Goal: Information Seeking & Learning: Find specific page/section

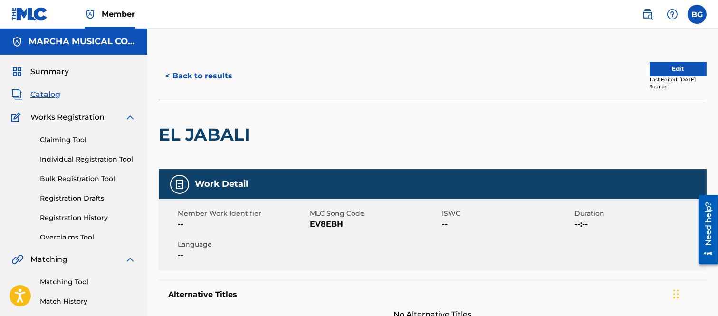
click at [169, 75] on button "< Back to results" at bounding box center [199, 76] width 80 height 24
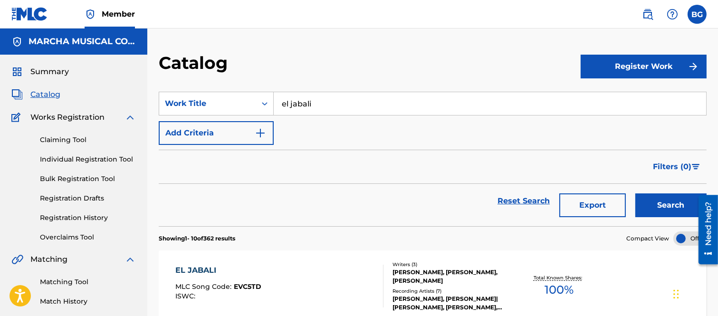
click at [342, 111] on input "el jabali" at bounding box center [490, 103] width 432 height 23
type input "e"
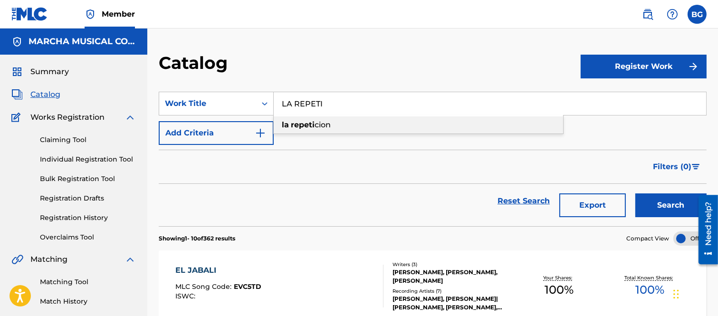
click at [319, 125] on span "cion" at bounding box center [322, 124] width 16 height 9
type input "la repeticion"
click at [647, 203] on button "Search" at bounding box center [670, 205] width 71 height 24
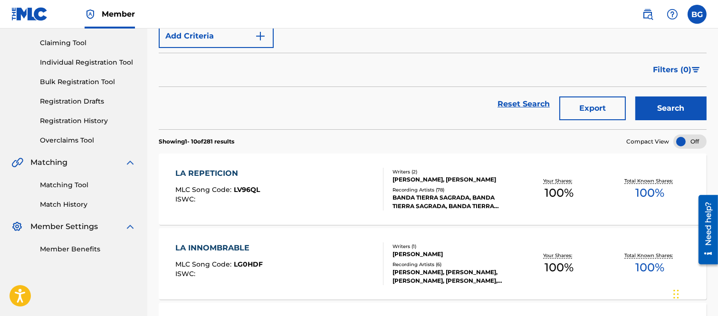
scroll to position [105, 0]
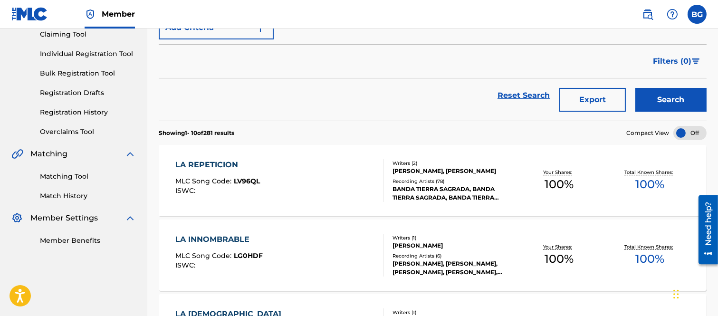
click at [219, 162] on div "LA REPETICION" at bounding box center [217, 164] width 85 height 11
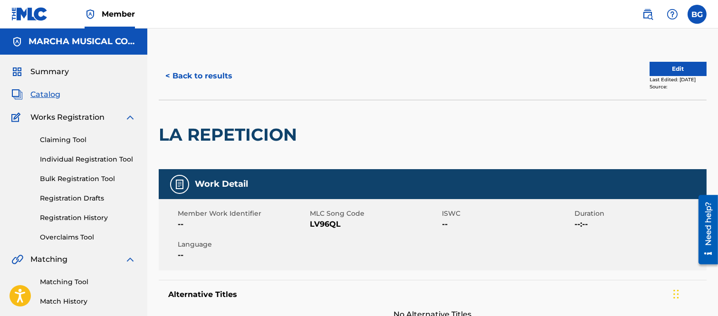
click at [170, 73] on button "< Back to results" at bounding box center [199, 76] width 80 height 24
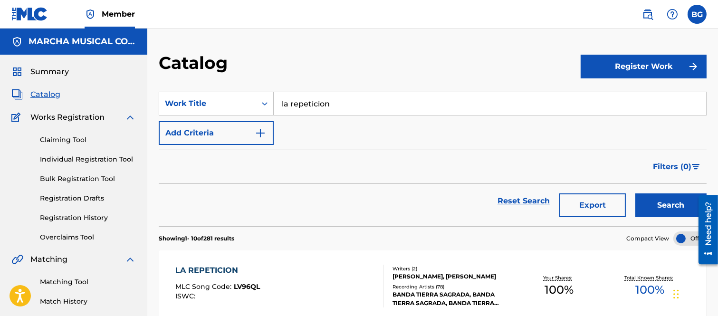
click at [343, 102] on input "la repeticion" at bounding box center [490, 103] width 432 height 23
type input "l"
click at [330, 125] on span "tonterias" at bounding box center [329, 124] width 35 height 9
type input "por mis tonterias"
click at [652, 201] on button "Search" at bounding box center [670, 205] width 71 height 24
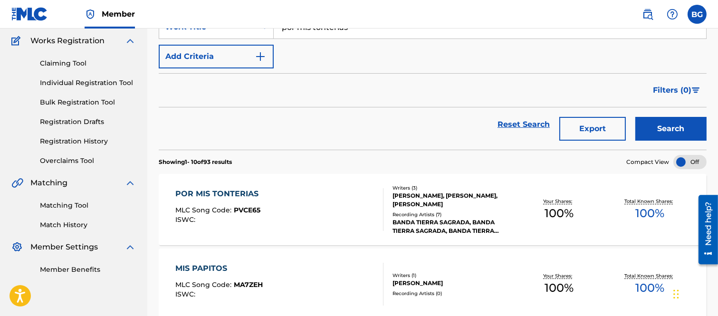
scroll to position [105, 0]
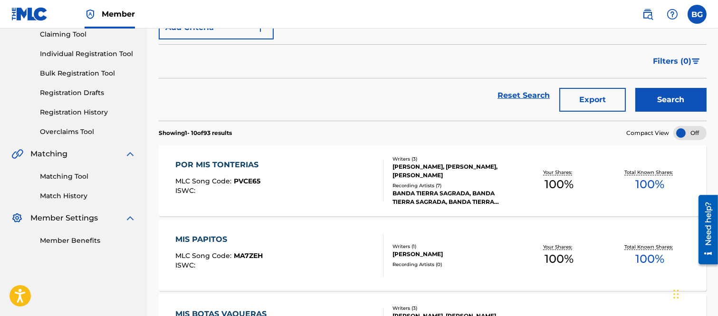
click at [206, 168] on div "POR MIS TONTERIAS" at bounding box center [219, 164] width 88 height 11
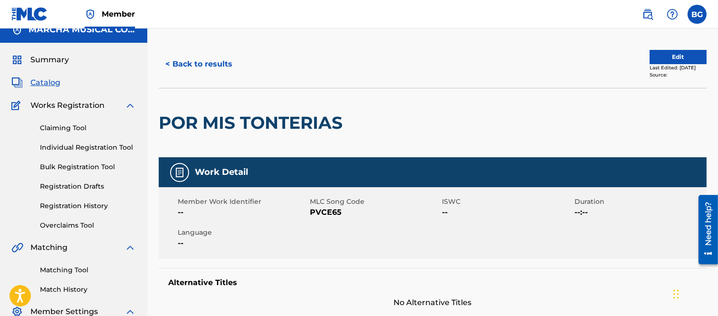
scroll to position [1, 0]
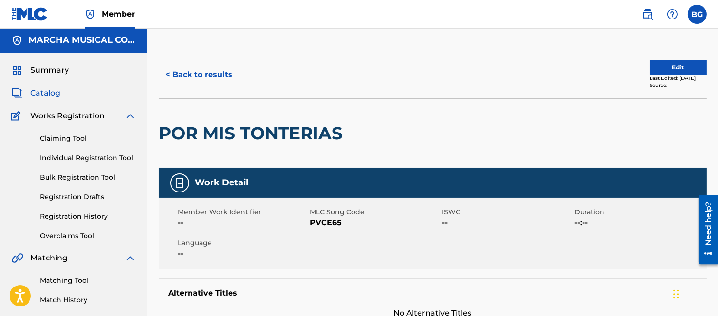
click at [170, 72] on button "< Back to results" at bounding box center [199, 75] width 80 height 24
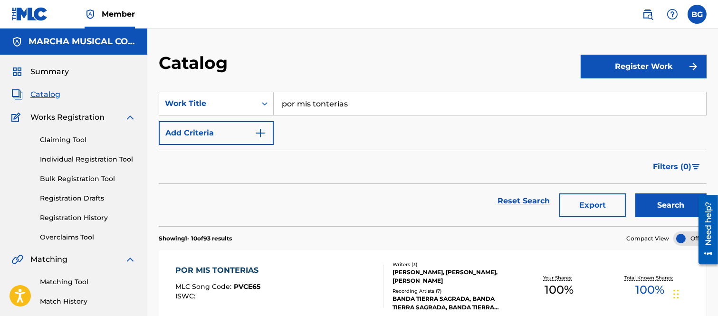
click at [355, 101] on input "por mis tonterias" at bounding box center [490, 103] width 432 height 23
type input "p"
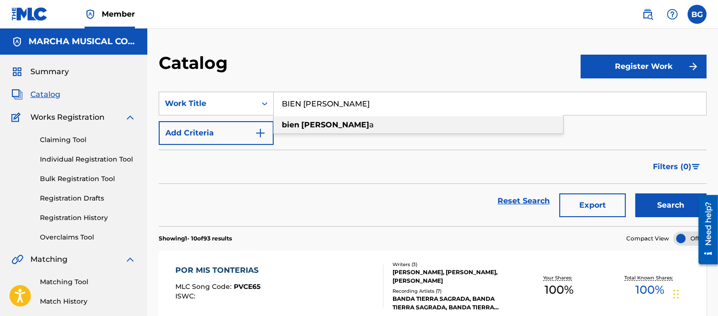
click at [314, 124] on strong "[PERSON_NAME]" at bounding box center [335, 124] width 68 height 9
type input "bien calada"
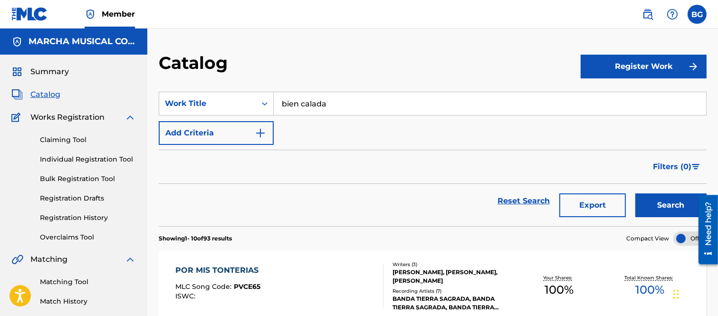
click at [678, 201] on button "Search" at bounding box center [670, 205] width 71 height 24
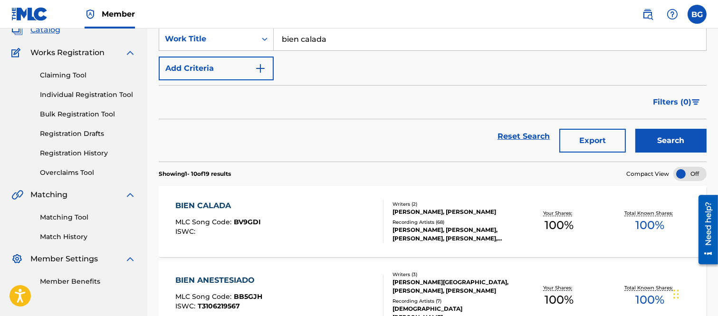
scroll to position [158, 0]
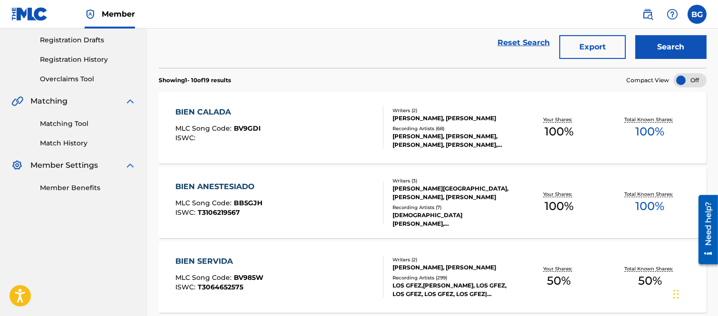
click at [216, 110] on div "BIEN CALADA" at bounding box center [217, 111] width 85 height 11
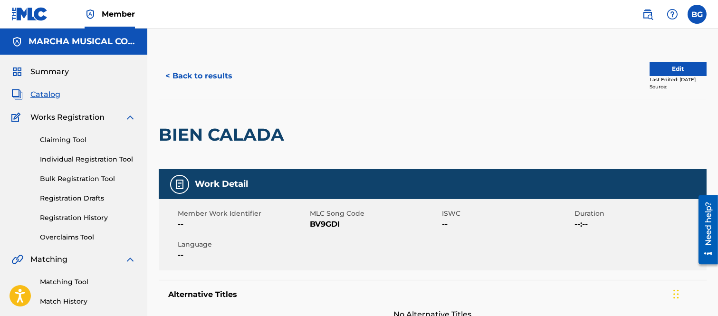
click at [169, 74] on button "< Back to results" at bounding box center [199, 76] width 80 height 24
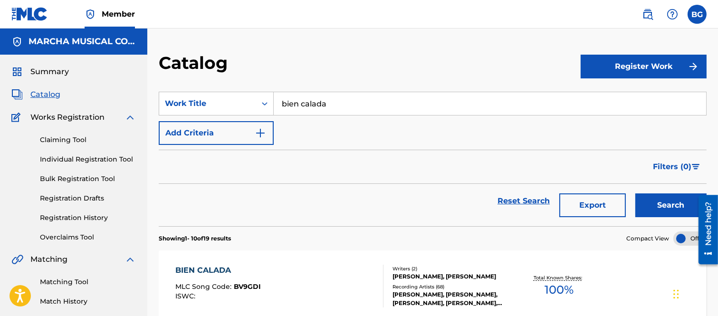
click at [340, 102] on input "bien calada" at bounding box center [490, 103] width 432 height 23
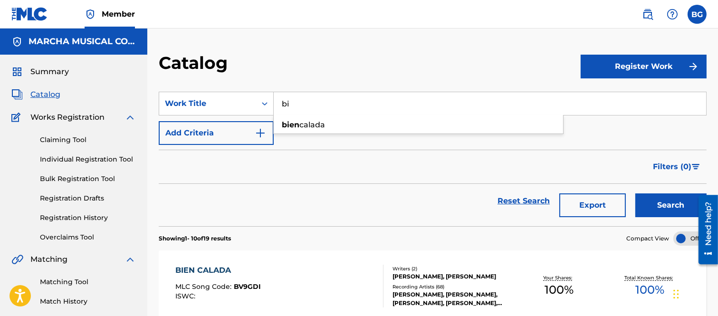
type input "b"
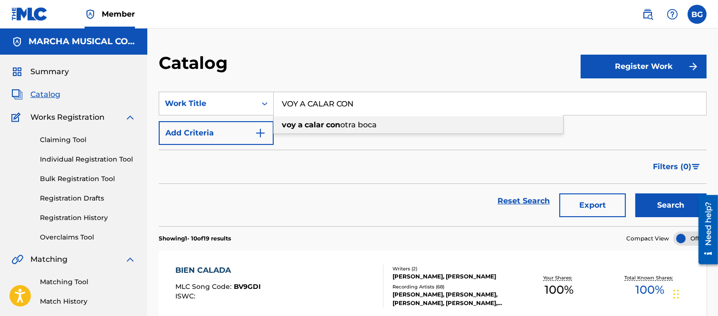
click at [344, 125] on span "otra boca" at bounding box center [358, 124] width 37 height 9
type input "voy a calar con otra boca"
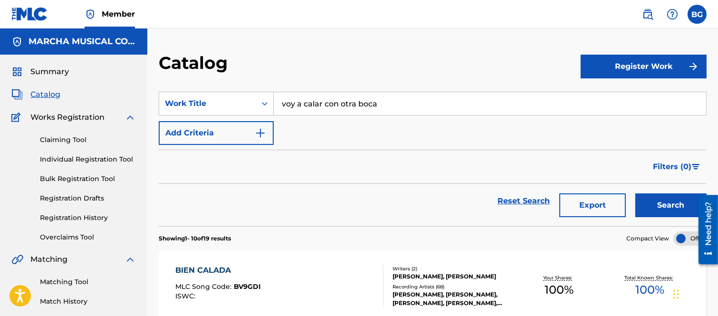
click at [659, 202] on button "Search" at bounding box center [670, 205] width 71 height 24
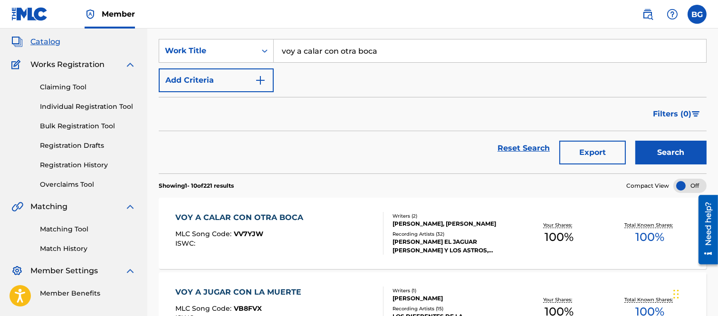
scroll to position [158, 0]
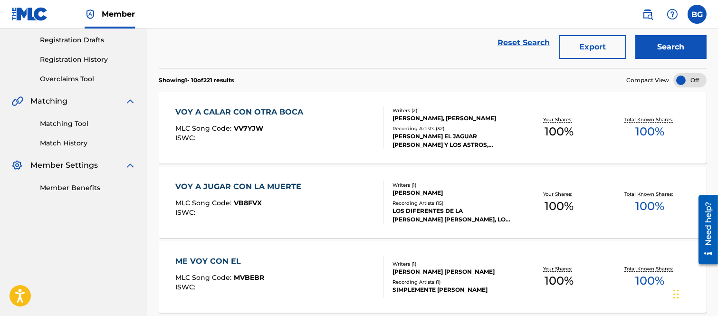
click at [222, 115] on div "VOY A CALAR CON OTRA BOCA" at bounding box center [241, 111] width 133 height 11
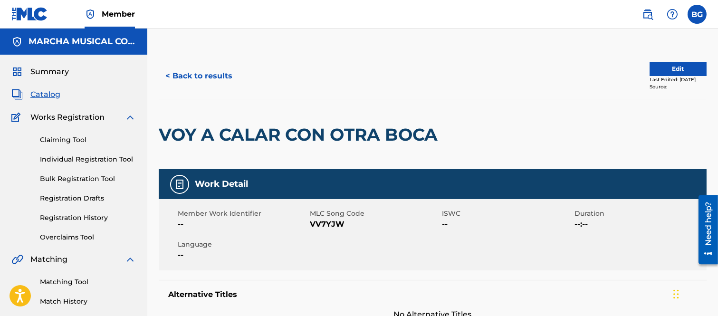
click at [169, 74] on button "< Back to results" at bounding box center [199, 76] width 80 height 24
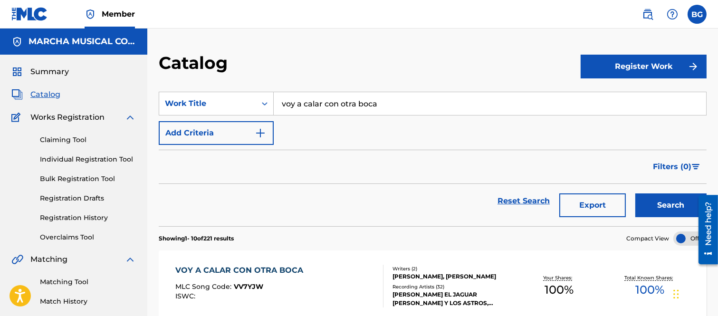
click at [391, 102] on input "voy a calar con otra boca" at bounding box center [490, 103] width 432 height 23
type input "v"
click at [315, 122] on strong "toda" at bounding box center [307, 124] width 18 height 9
type input "con toda el alma"
click at [653, 198] on button "Search" at bounding box center [670, 205] width 71 height 24
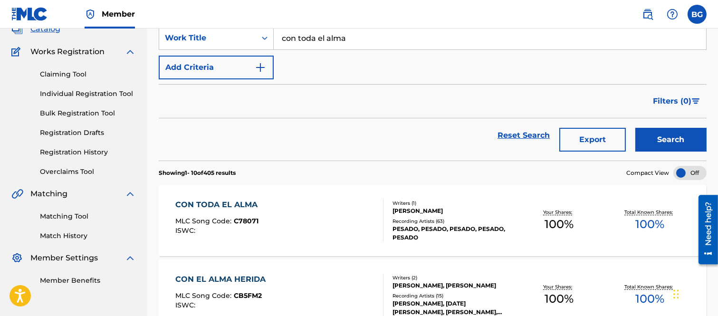
scroll to position [158, 0]
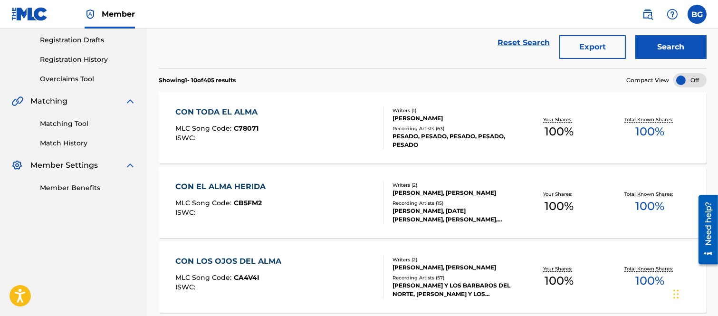
click at [214, 109] on div "CON TODA EL ALMA" at bounding box center [218, 111] width 87 height 11
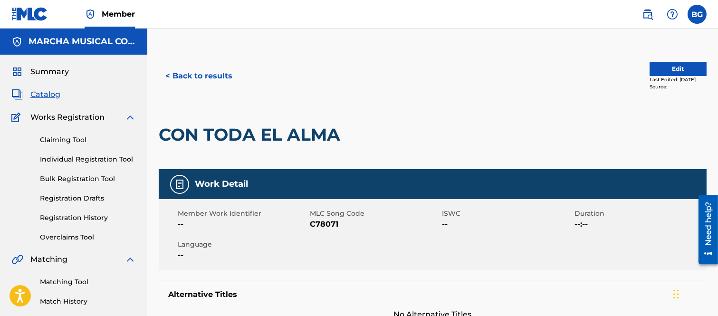
click at [171, 75] on button "< Back to results" at bounding box center [199, 76] width 80 height 24
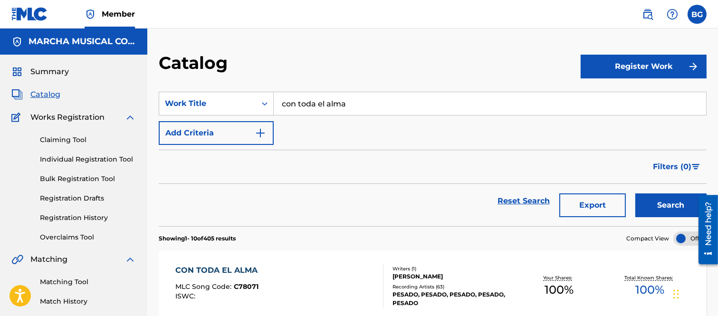
click at [371, 102] on input "con toda el alma" at bounding box center [490, 103] width 432 height 23
type input "c"
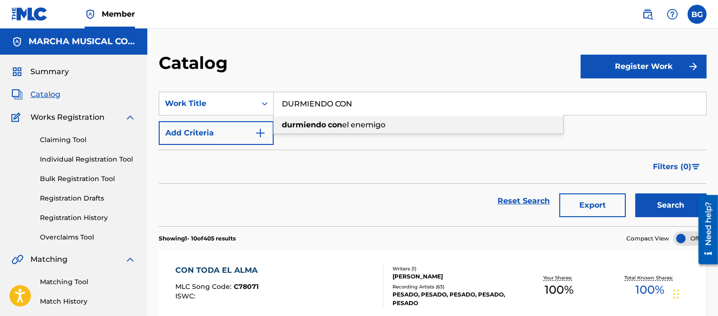
click at [324, 124] on strong "durmiendo" at bounding box center [304, 124] width 44 height 9
type input "durmiendo con el enemigo"
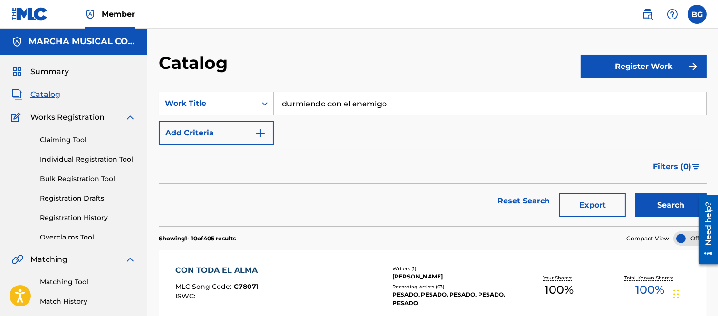
click at [668, 201] on button "Search" at bounding box center [670, 205] width 71 height 24
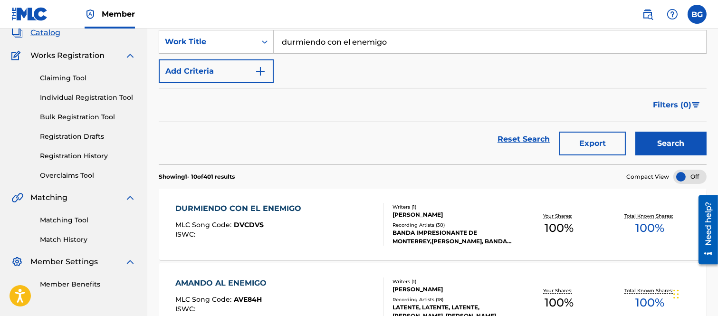
scroll to position [158, 0]
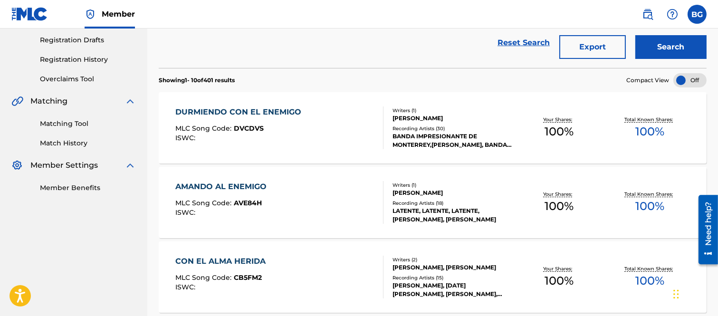
click at [239, 106] on div "DURMIENDO CON EL ENEMIGO" at bounding box center [240, 111] width 131 height 11
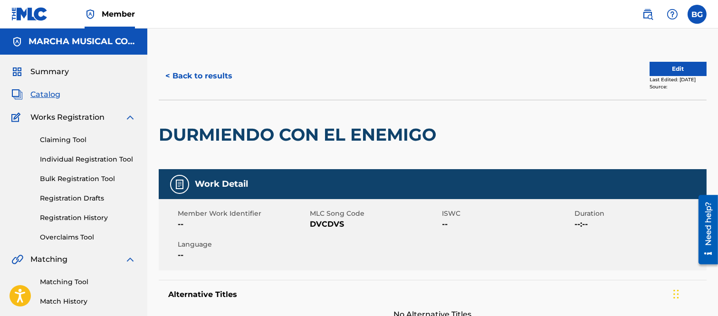
click at [168, 73] on button "< Back to results" at bounding box center [199, 76] width 80 height 24
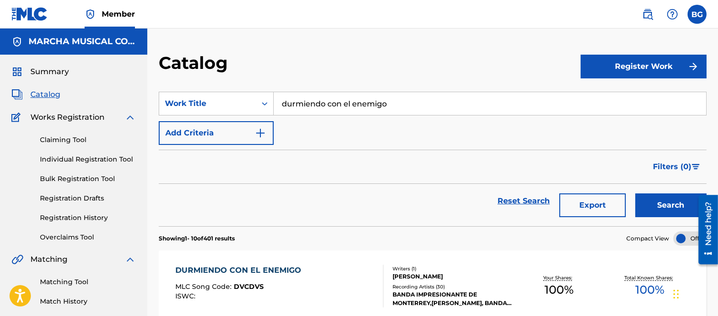
click at [401, 101] on input "durmiendo con el enemigo" at bounding box center [490, 103] width 432 height 23
type input "d"
click at [302, 123] on strong "culpable" at bounding box center [308, 124] width 34 height 9
type input "el culpable"
click at [676, 203] on button "Search" at bounding box center [670, 205] width 71 height 24
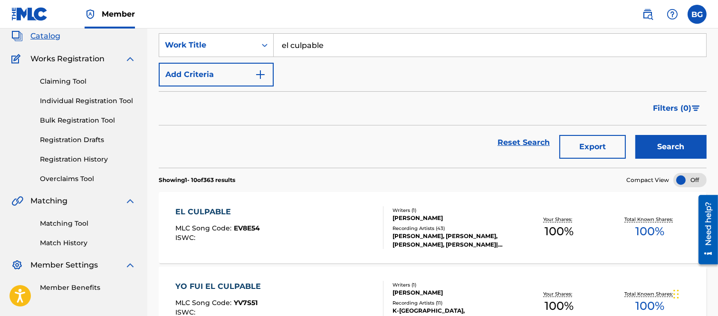
scroll to position [105, 0]
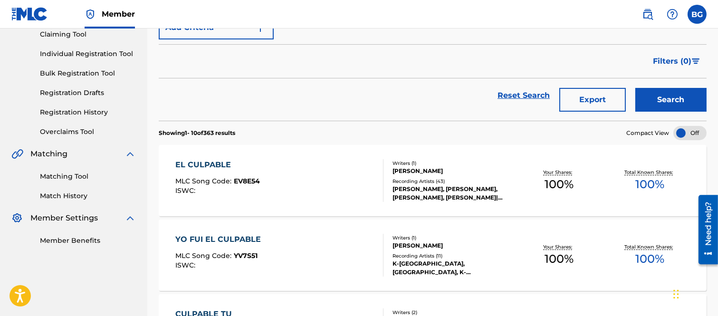
click at [206, 161] on div "EL CULPABLE" at bounding box center [217, 164] width 85 height 11
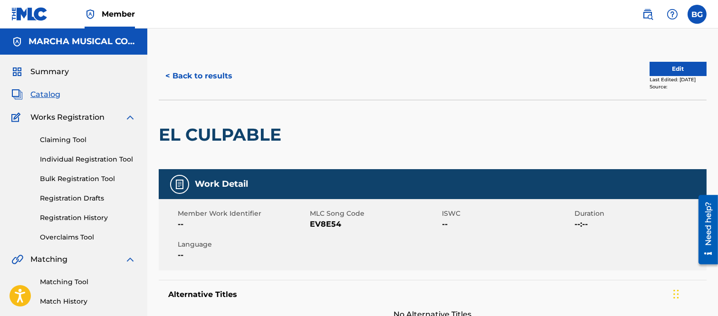
click at [169, 75] on button "< Back to results" at bounding box center [199, 76] width 80 height 24
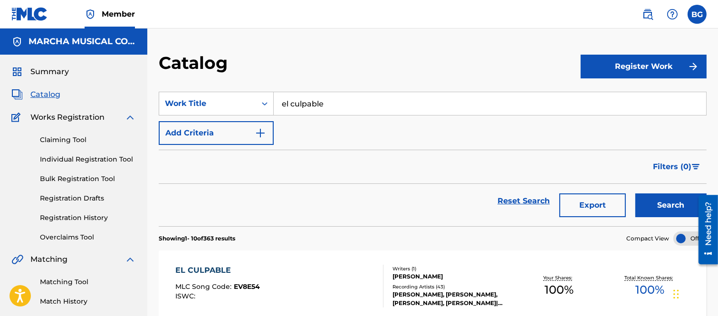
drag, startPoint x: 340, startPoint y: 103, endPoint x: 334, endPoint y: 104, distance: 5.9
click at [340, 103] on input "el culpable" at bounding box center [490, 103] width 432 height 23
type input "e"
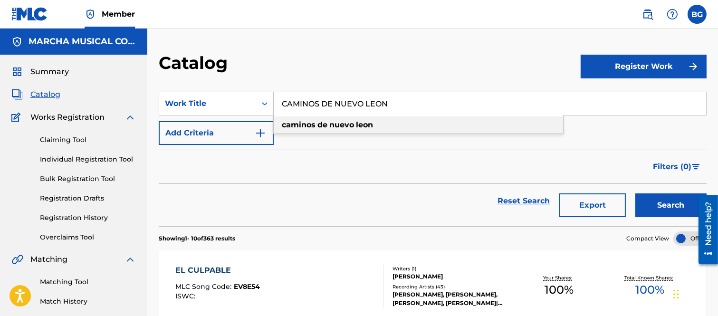
click at [330, 124] on strong "nuevo" at bounding box center [341, 124] width 25 height 9
type input "caminos de nuevo leon"
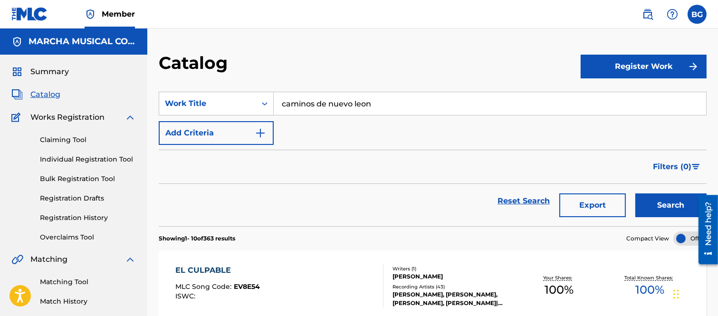
click at [658, 204] on button "Search" at bounding box center [670, 205] width 71 height 24
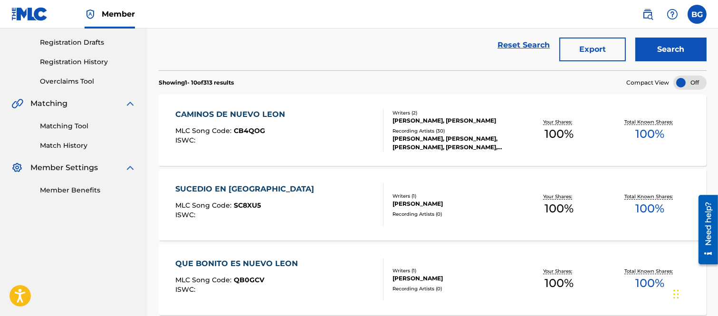
scroll to position [158, 0]
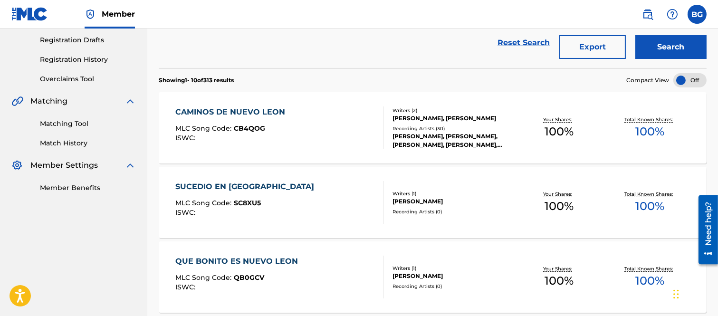
click at [221, 110] on div "CAMINOS DE NUEVO LEON" at bounding box center [232, 111] width 114 height 11
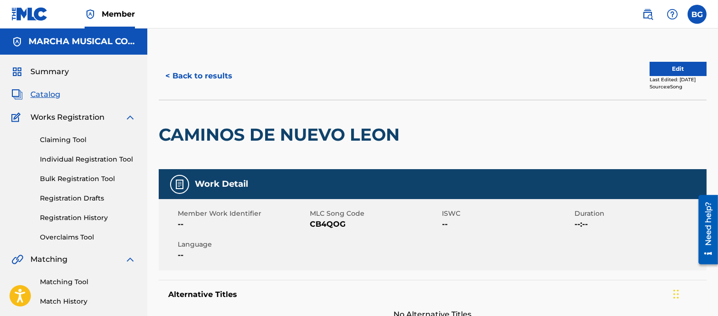
click at [172, 74] on button "< Back to results" at bounding box center [199, 76] width 80 height 24
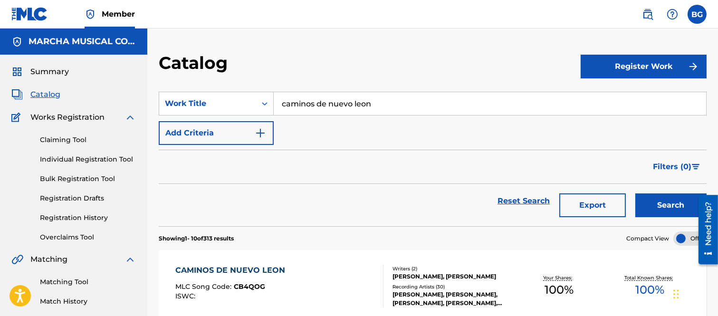
click at [393, 105] on input "caminos de nuevo leon" at bounding box center [490, 103] width 432 height 23
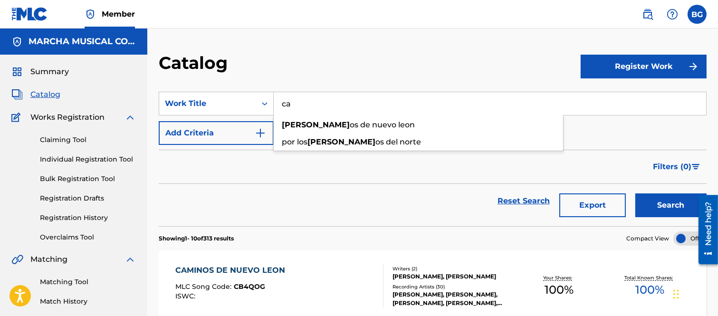
type input "c"
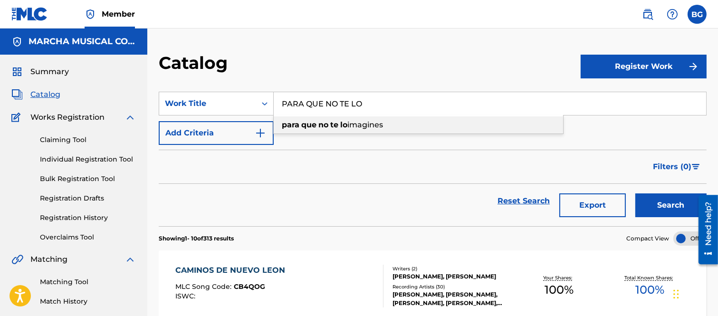
drag, startPoint x: 376, startPoint y: 122, endPoint x: 474, endPoint y: 151, distance: 102.6
click at [375, 122] on span "imagines" at bounding box center [365, 124] width 36 height 9
type input "para que no te lo imagines"
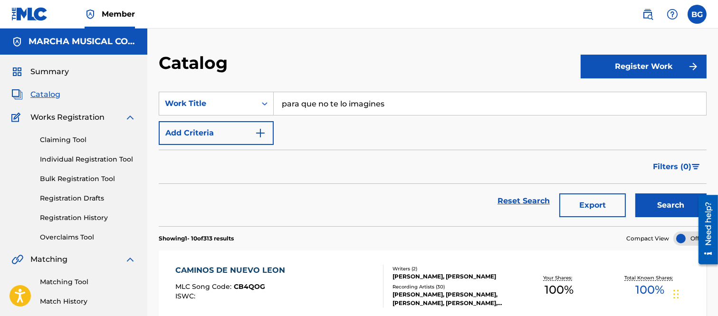
click at [654, 197] on button "Search" at bounding box center [670, 205] width 71 height 24
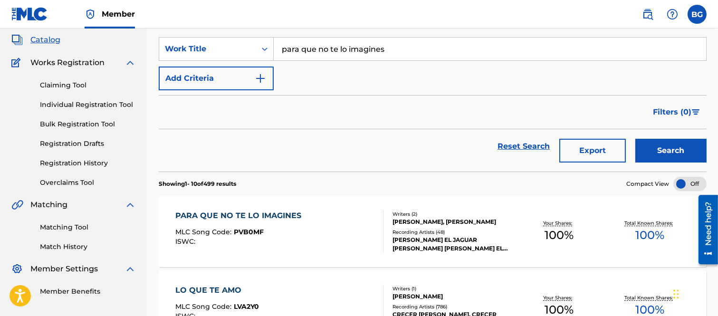
scroll to position [105, 0]
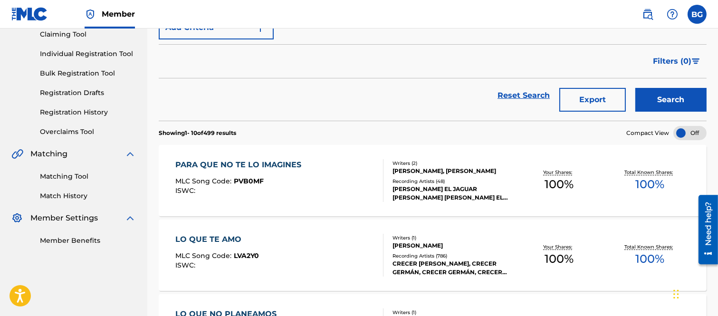
click at [229, 163] on div "PARA QUE NO TE LO IMAGINES" at bounding box center [240, 164] width 131 height 11
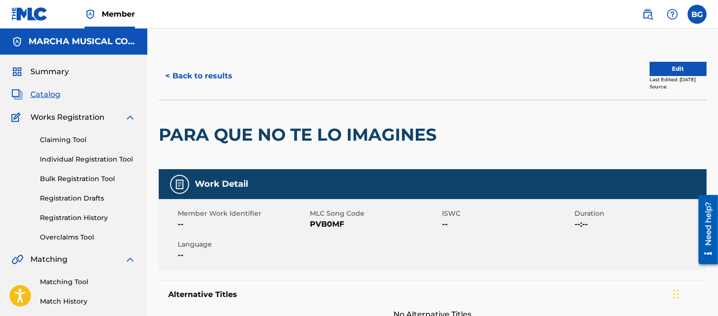
click at [168, 73] on button "< Back to results" at bounding box center [199, 76] width 80 height 24
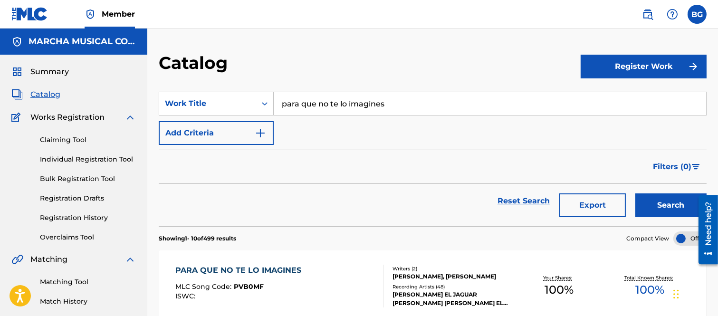
click at [400, 104] on input "para que no te lo imagines" at bounding box center [490, 103] width 432 height 23
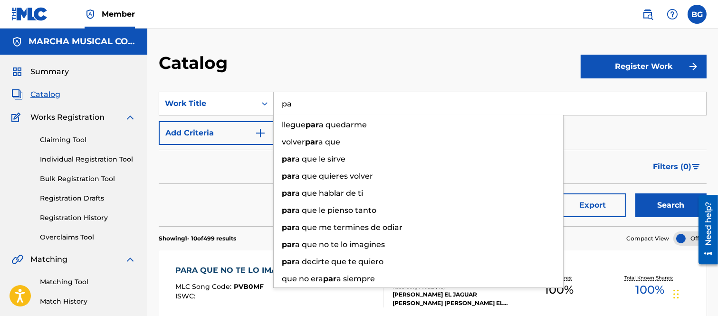
type input "p"
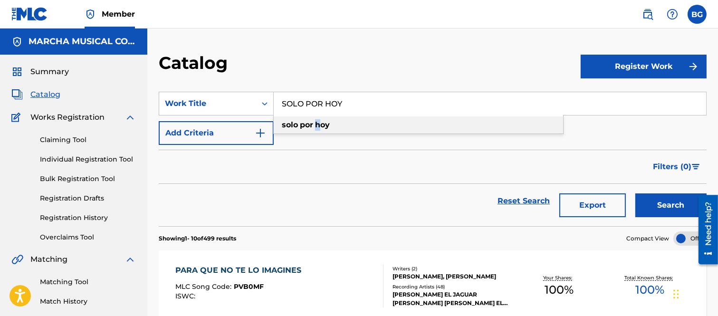
click at [318, 124] on strong "hoy" at bounding box center [322, 124] width 15 height 9
type input "solo por [DATE]"
click at [662, 200] on button "Search" at bounding box center [670, 205] width 71 height 24
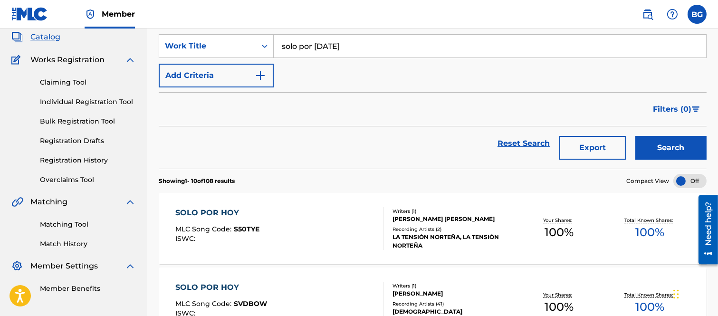
scroll to position [158, 0]
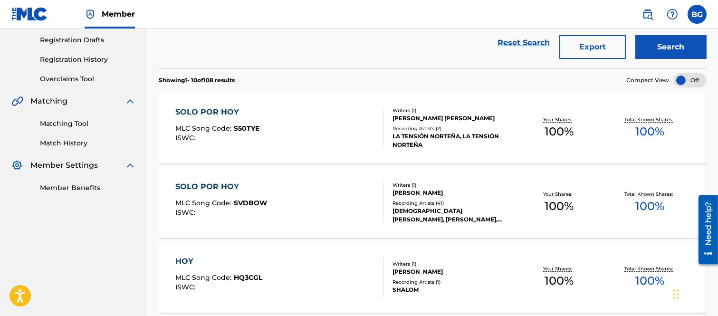
click at [227, 184] on div "SOLO POR HOY" at bounding box center [221, 186] width 92 height 11
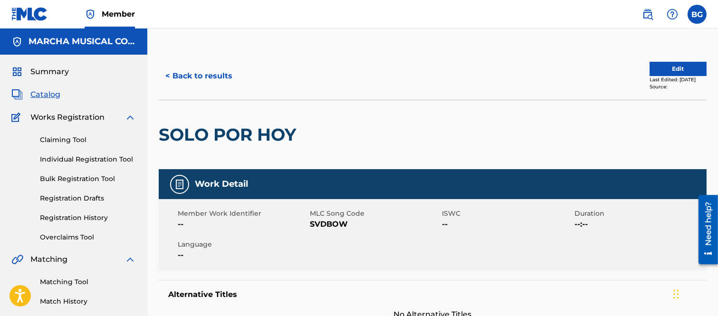
click at [168, 73] on button "< Back to results" at bounding box center [199, 76] width 80 height 24
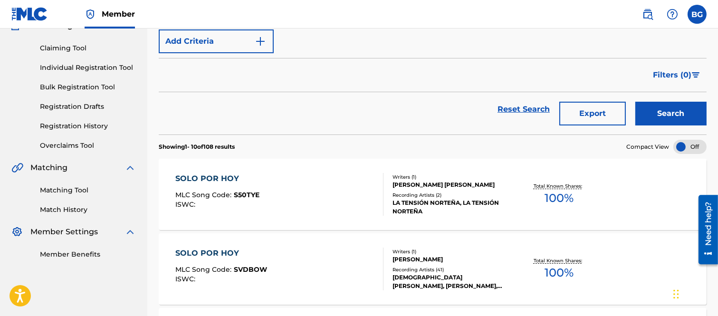
scroll to position [158, 0]
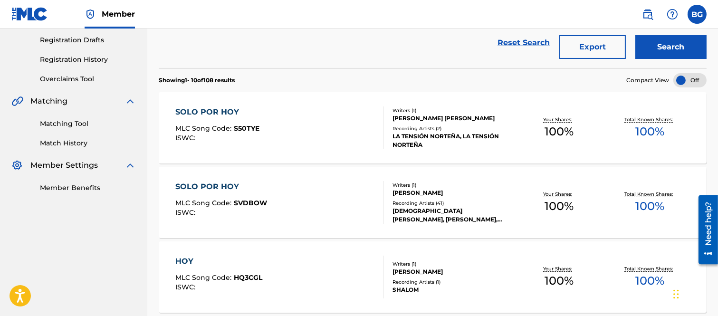
click at [193, 111] on div "SOLO POR HOY" at bounding box center [217, 111] width 84 height 11
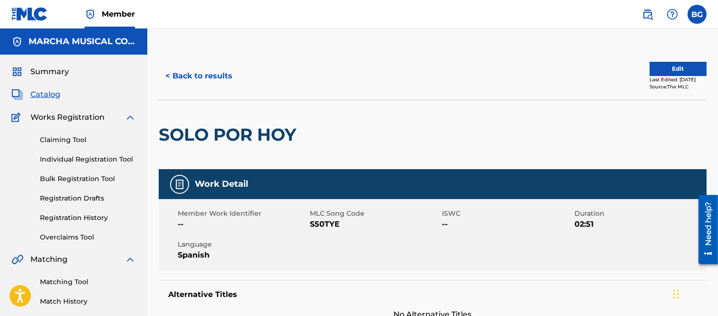
click at [171, 73] on button "< Back to results" at bounding box center [199, 76] width 80 height 24
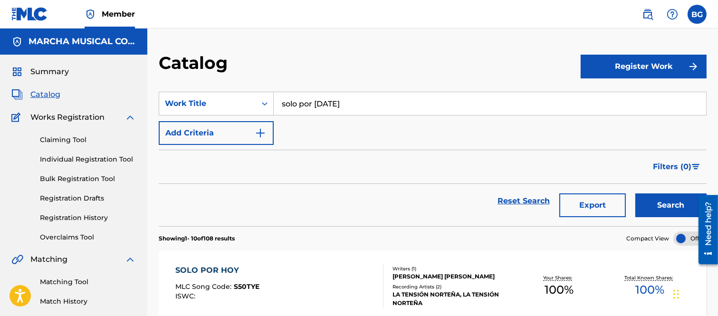
drag, startPoint x: 350, startPoint y: 103, endPoint x: 350, endPoint y: 98, distance: 4.8
click at [350, 102] on input "solo por [DATE]" at bounding box center [490, 103] width 432 height 23
type input "s"
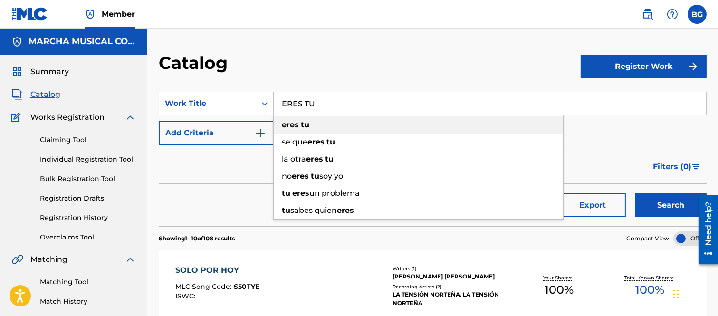
click at [301, 123] on strong "tu" at bounding box center [305, 124] width 9 height 9
type input "eres tu"
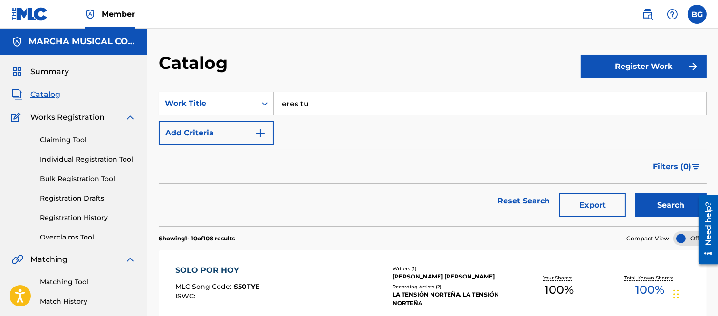
click at [659, 200] on button "Search" at bounding box center [670, 205] width 71 height 24
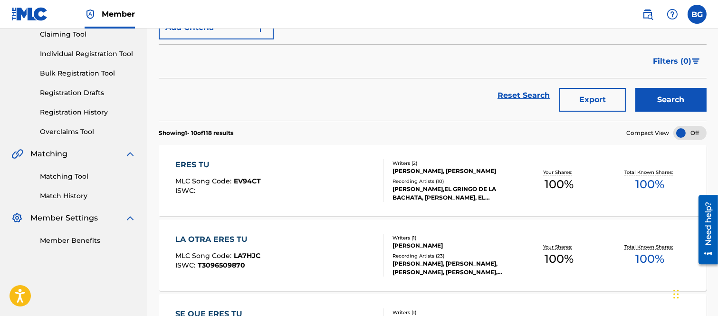
click at [193, 158] on div "ERES TU MLC Song Code : EV94CT ISWC : Writers ( 2 ) [PERSON_NAME], [PERSON_NAME…" at bounding box center [433, 180] width 548 height 71
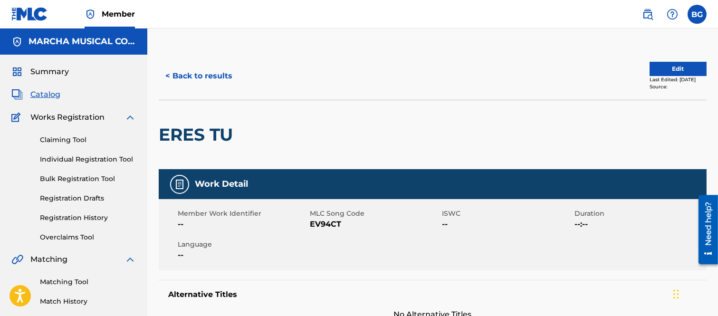
click at [170, 75] on button "< Back to results" at bounding box center [199, 76] width 80 height 24
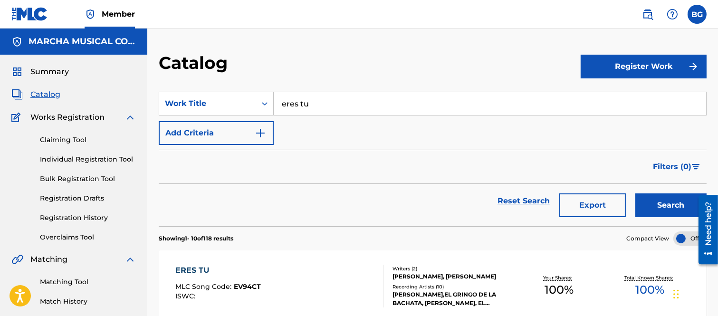
click at [316, 105] on input "eres tu" at bounding box center [490, 103] width 432 height 23
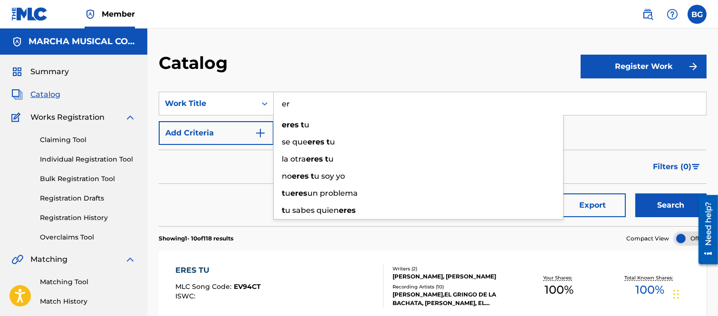
type input "e"
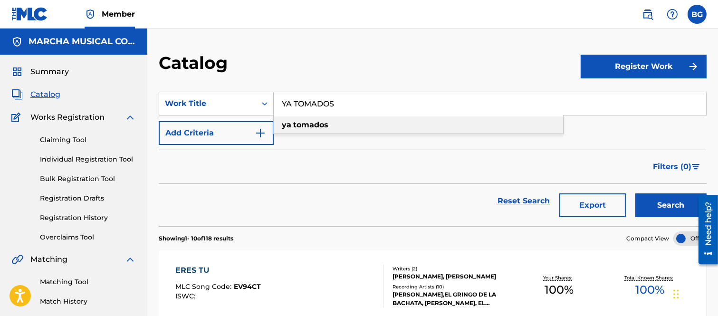
click at [293, 123] on strong "tomados" at bounding box center [310, 124] width 35 height 9
type input "ya tomados"
drag, startPoint x: 648, startPoint y: 198, endPoint x: 643, endPoint y: 197, distance: 5.2
click at [647, 198] on button "Search" at bounding box center [670, 205] width 71 height 24
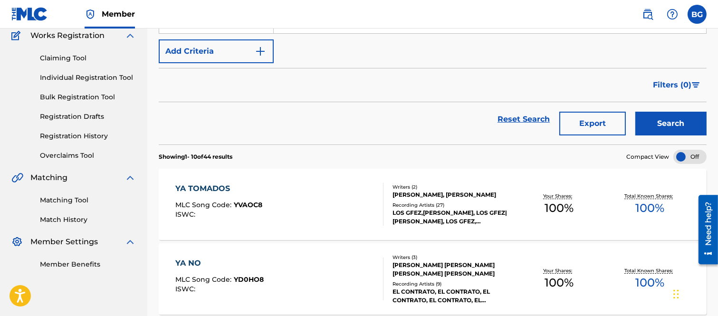
scroll to position [105, 0]
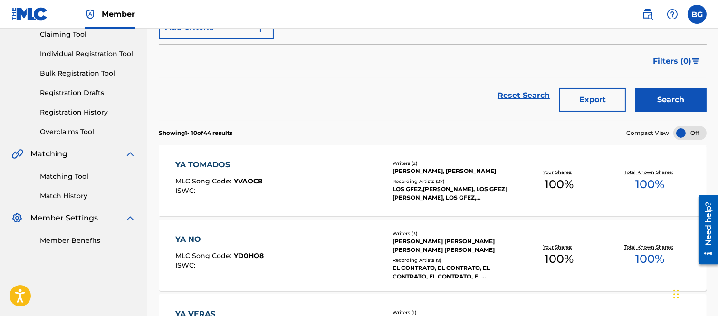
click at [205, 162] on div "YA TOMADOS" at bounding box center [218, 164] width 87 height 11
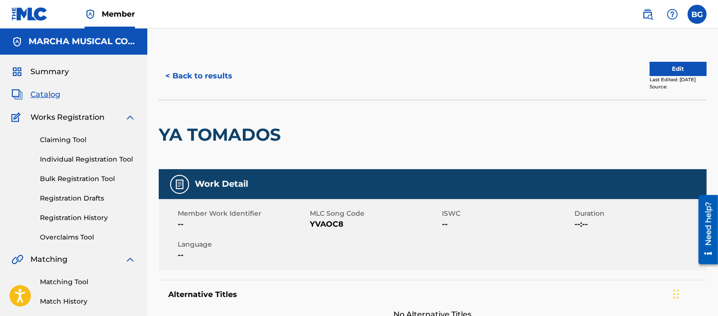
click at [169, 72] on button "< Back to results" at bounding box center [199, 76] width 80 height 24
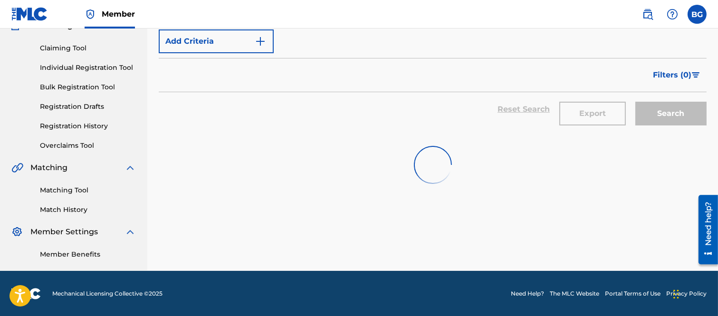
scroll to position [105, 0]
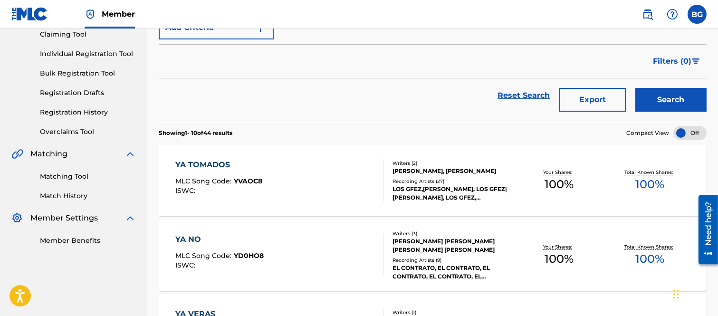
drag, startPoint x: 696, startPoint y: 11, endPoint x: 683, endPoint y: 67, distance: 58.1
click at [695, 11] on label at bounding box center [696, 14] width 19 height 19
click at [697, 14] on input "BG Bertha Alicia Garza [EMAIL_ADDRESS][PERSON_NAME][DOMAIN_NAME] Notification P…" at bounding box center [697, 14] width 0 height 0
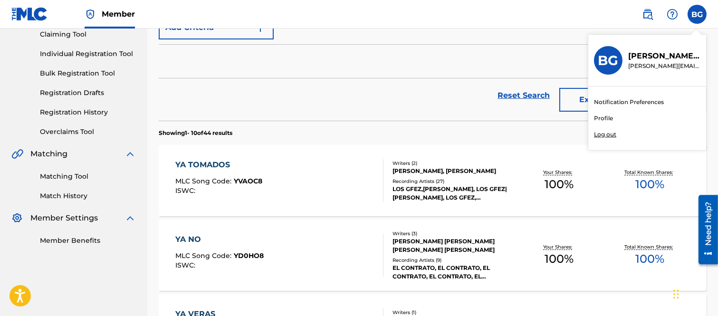
click at [607, 133] on p "Log out" at bounding box center [605, 134] width 22 height 9
click at [697, 14] on input "BG Bertha Alicia Garza [EMAIL_ADDRESS][PERSON_NAME][DOMAIN_NAME] Notification P…" at bounding box center [697, 14] width 0 height 0
